Goal: Task Accomplishment & Management: Manage account settings

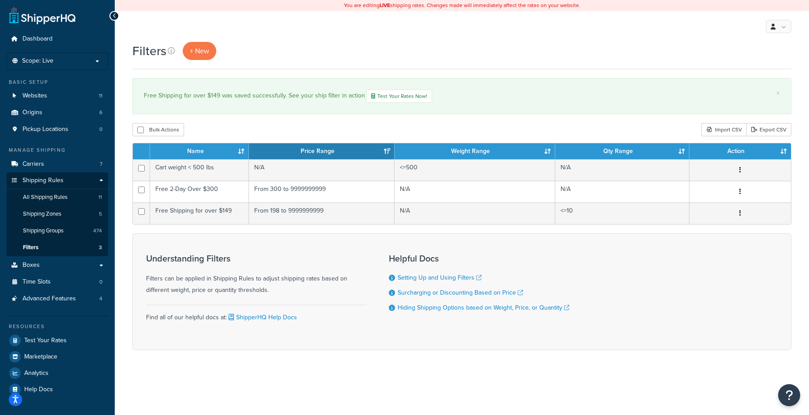
click at [609, 39] on div "My Profile Billing Global Settings Contact Us Logout" at bounding box center [462, 26] width 694 height 31
click at [233, 377] on div "Filters + New × Free Shipping for over $149 was saved successfully. See your sh…" at bounding box center [462, 211] width 694 height 339
click at [63, 202] on link "All Shipping Rules 11" at bounding box center [57, 197] width 101 height 16
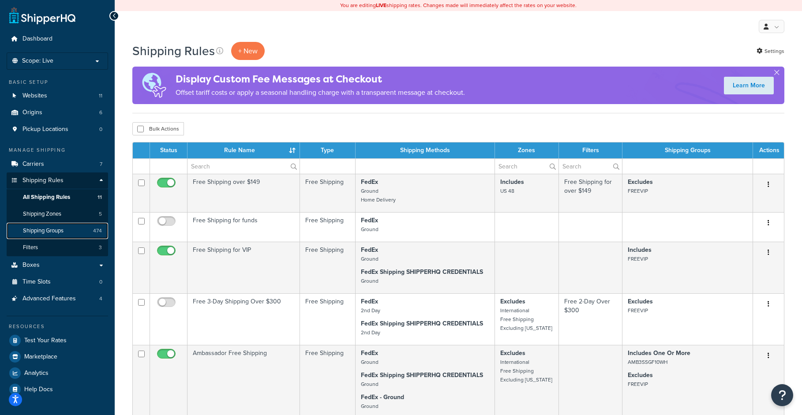
click at [53, 230] on span "Shipping Groups" at bounding box center [43, 230] width 41 height 7
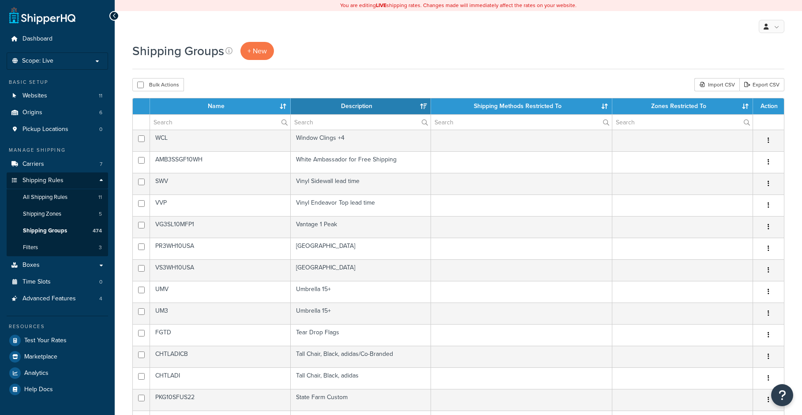
select select "15"
click at [207, 119] on input "text" at bounding box center [220, 122] width 140 height 15
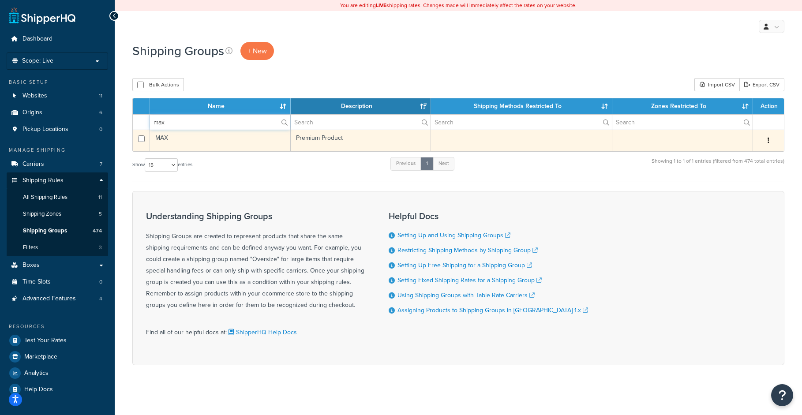
type input "max"
click at [768, 140] on icon "button" at bounding box center [769, 140] width 2 height 6
click at [761, 154] on link "Edit" at bounding box center [733, 159] width 70 height 18
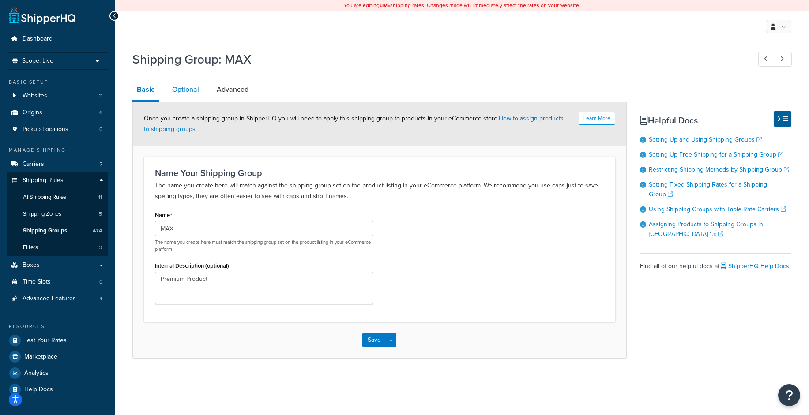
click at [188, 88] on link "Optional" at bounding box center [186, 89] width 36 height 21
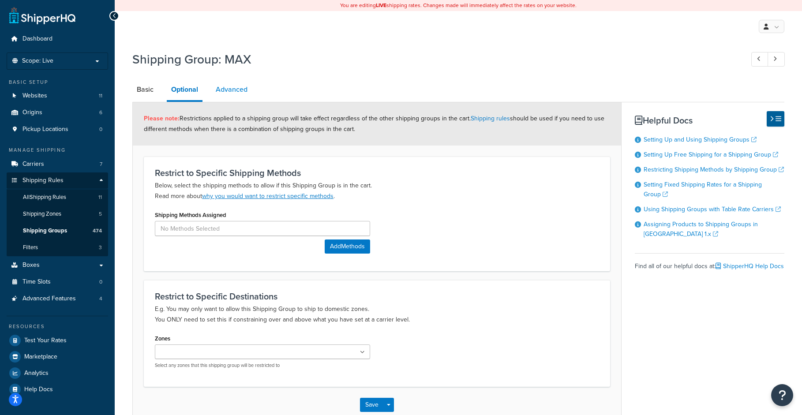
click at [239, 92] on link "Advanced" at bounding box center [231, 89] width 41 height 21
